Goal: Check status: Check status

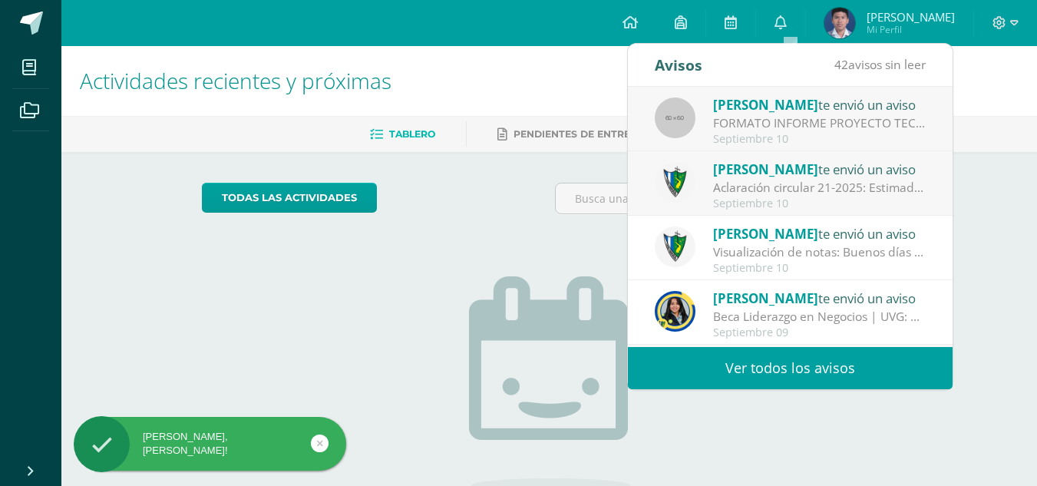
click at [834, 107] on div "Judith Polanco te envió un aviso" at bounding box center [819, 104] width 213 height 20
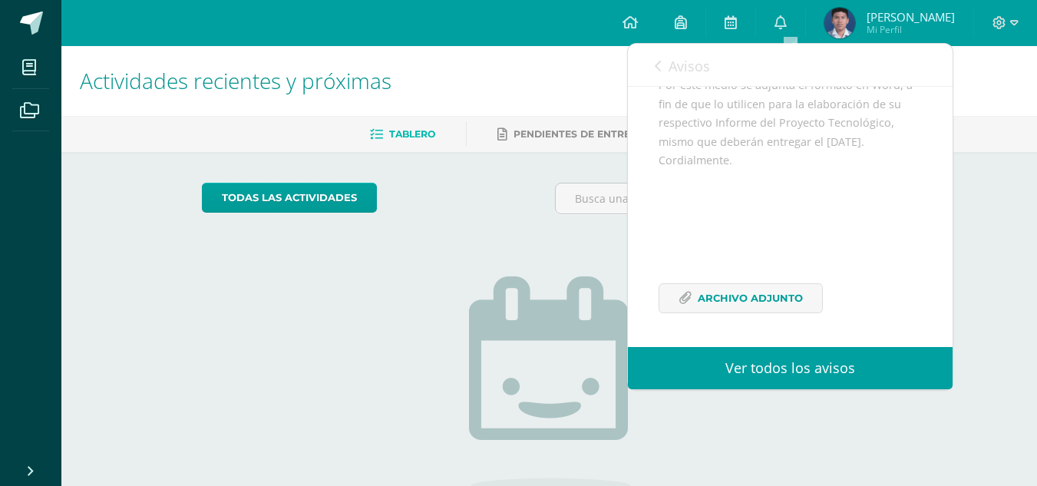
scroll to position [237, 0]
click at [758, 299] on span "Archivo Adjunto" at bounding box center [750, 298] width 105 height 28
click at [769, 20] on link "0" at bounding box center [780, 23] width 49 height 46
click at [782, 25] on icon at bounding box center [781, 22] width 12 height 14
drag, startPoint x: 1018, startPoint y: 187, endPoint x: 1010, endPoint y: 186, distance: 7.8
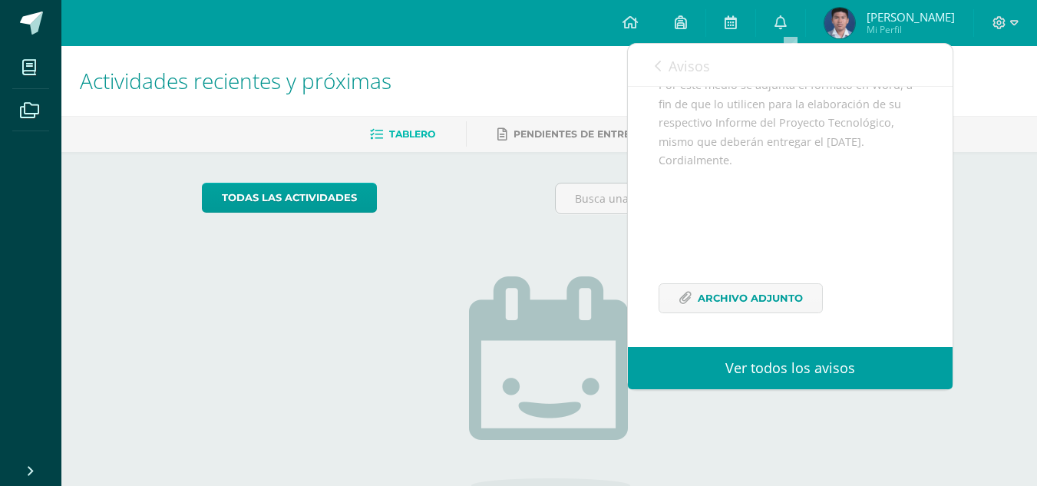
click at [1017, 187] on div "Actividades recientes y próximas Tablero Pendientes de entrega Entregadas todas…" at bounding box center [549, 336] width 976 height 580
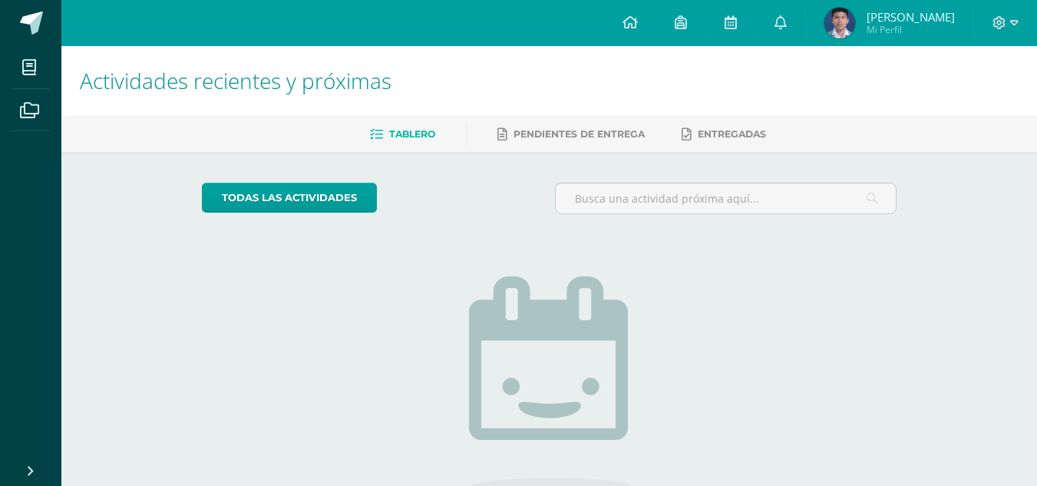
click at [837, 12] on img at bounding box center [840, 23] width 31 height 31
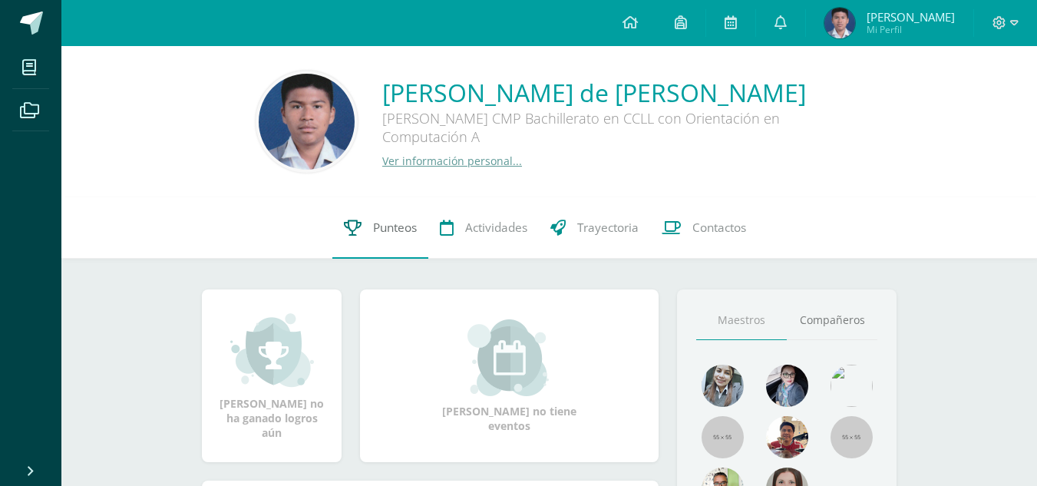
click at [359, 238] on link "Punteos" at bounding box center [380, 227] width 96 height 61
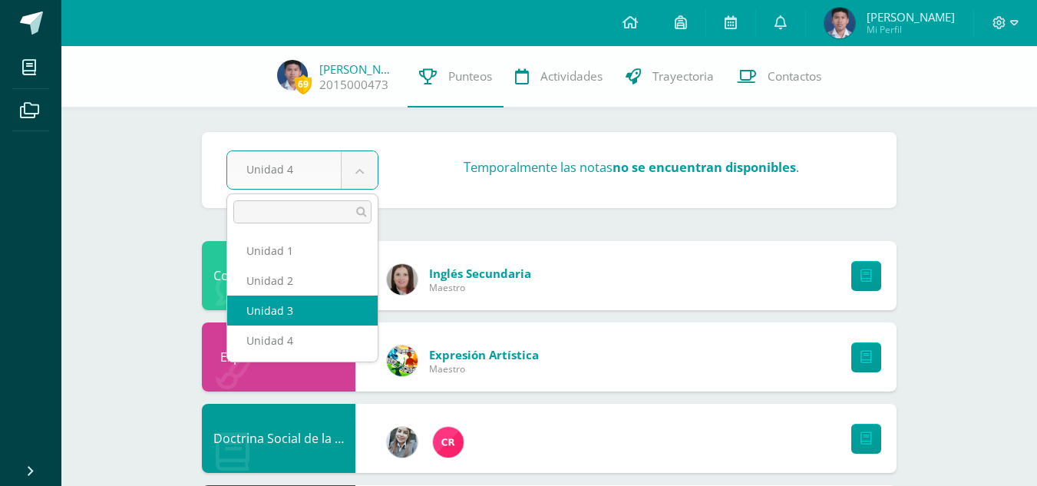
select select "Unidad 3"
